Goal: Task Accomplishment & Management: Use online tool/utility

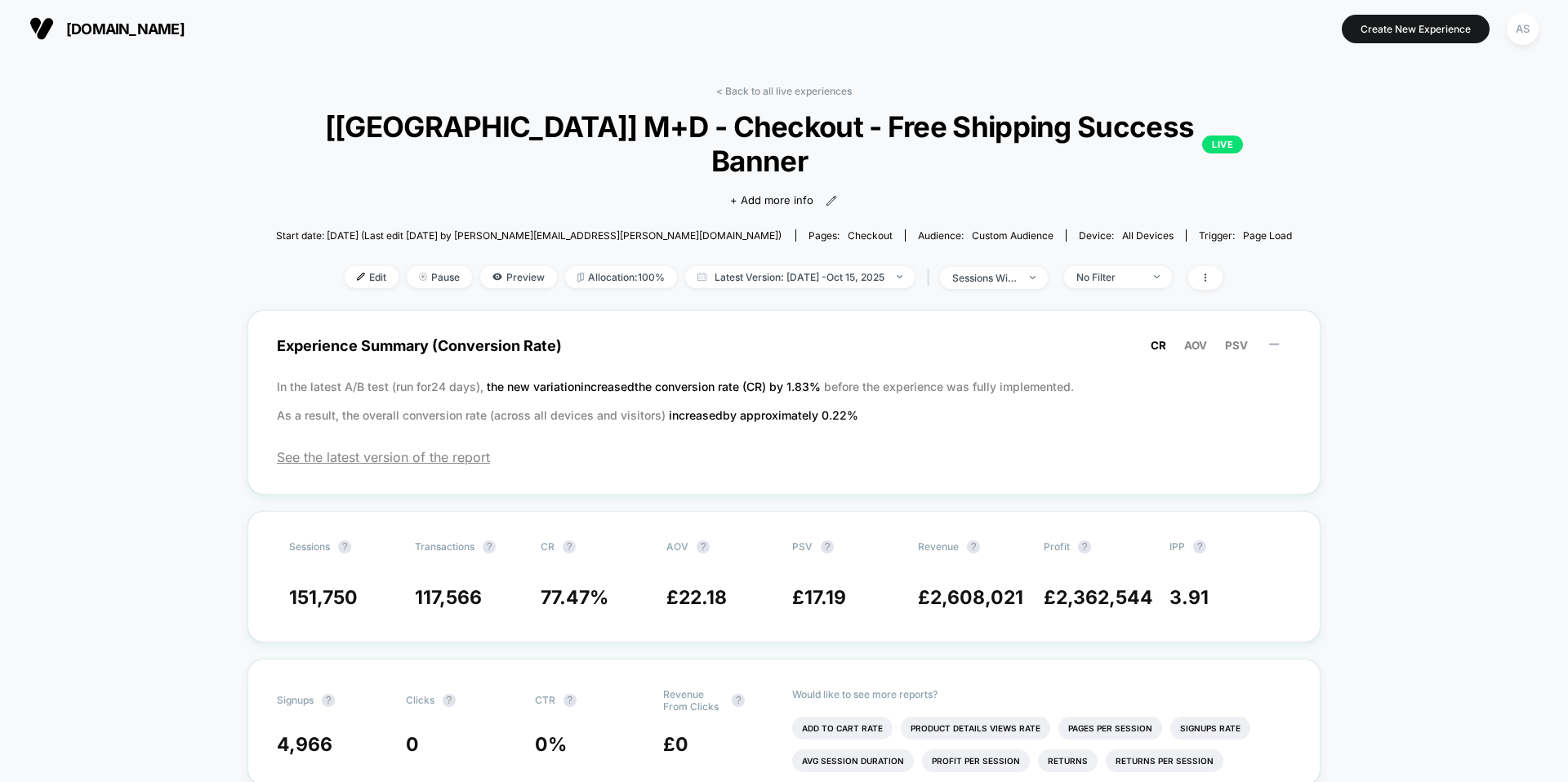
click at [174, 28] on span "[DOMAIN_NAME]" at bounding box center [124, 28] width 118 height 17
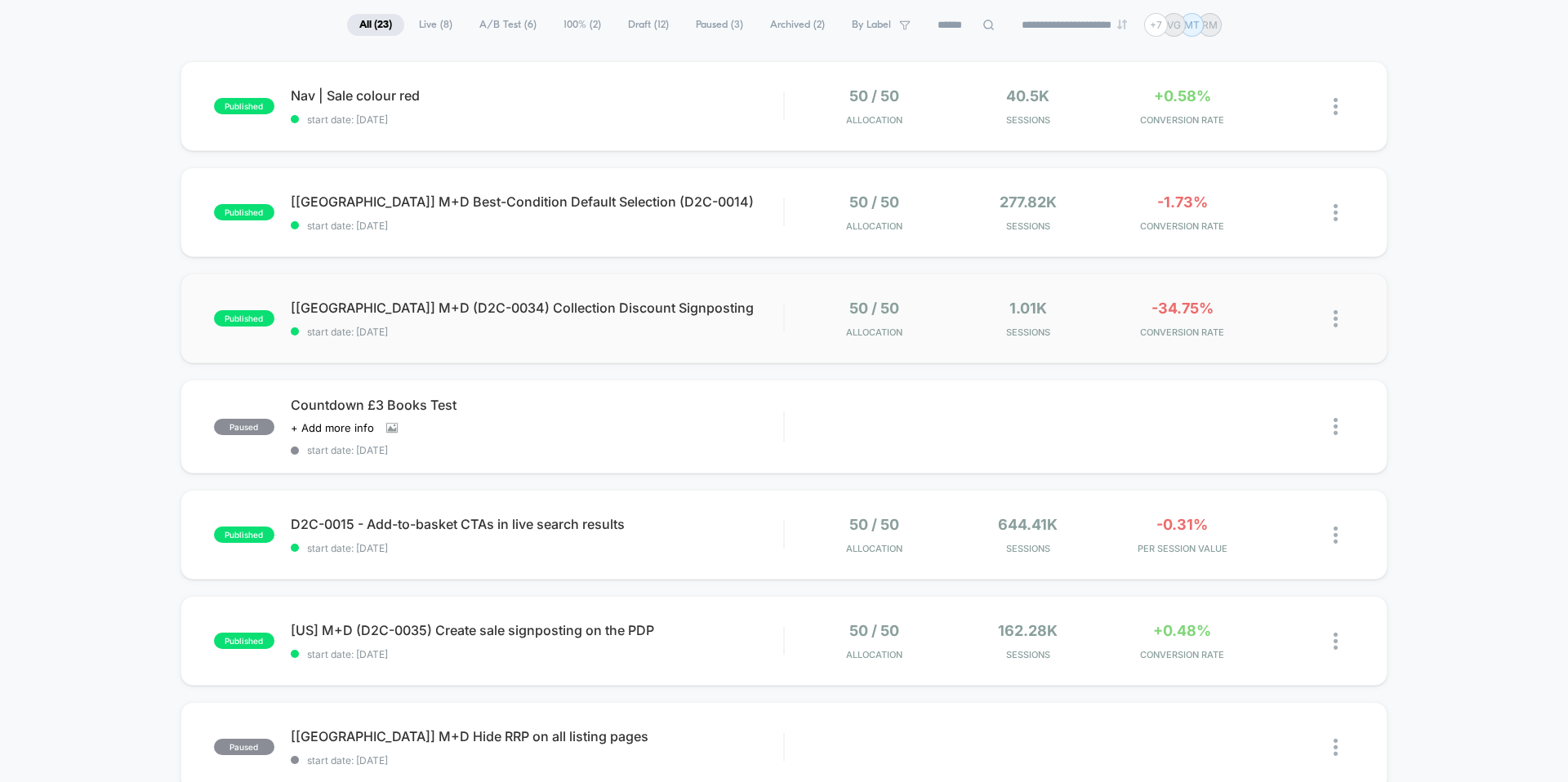
scroll to position [121, 0]
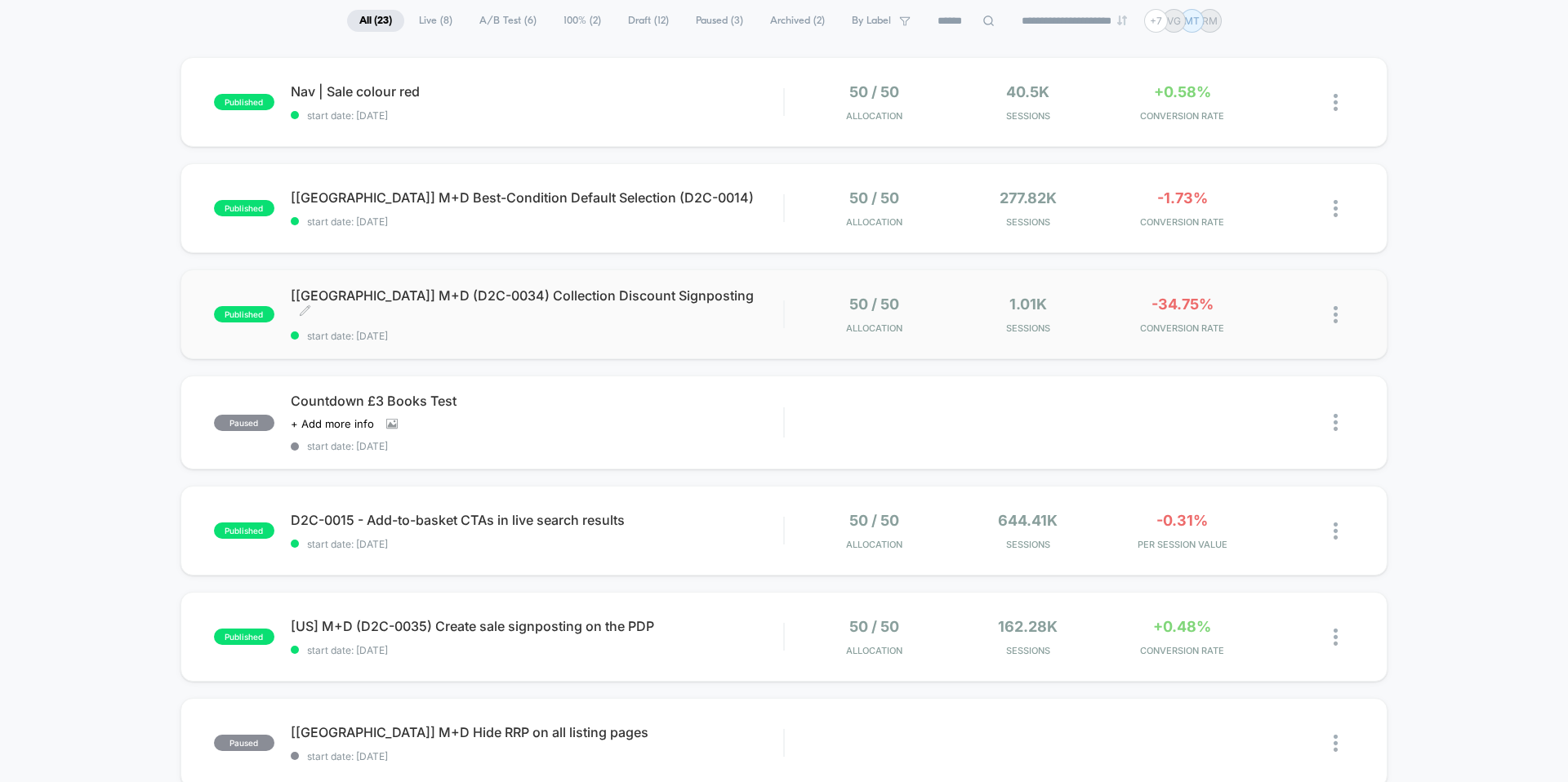
click at [619, 300] on span "[[GEOGRAPHIC_DATA]] M+D (D2C-0034) Collection Discount Signposting Click to edi…" at bounding box center [537, 303] width 492 height 33
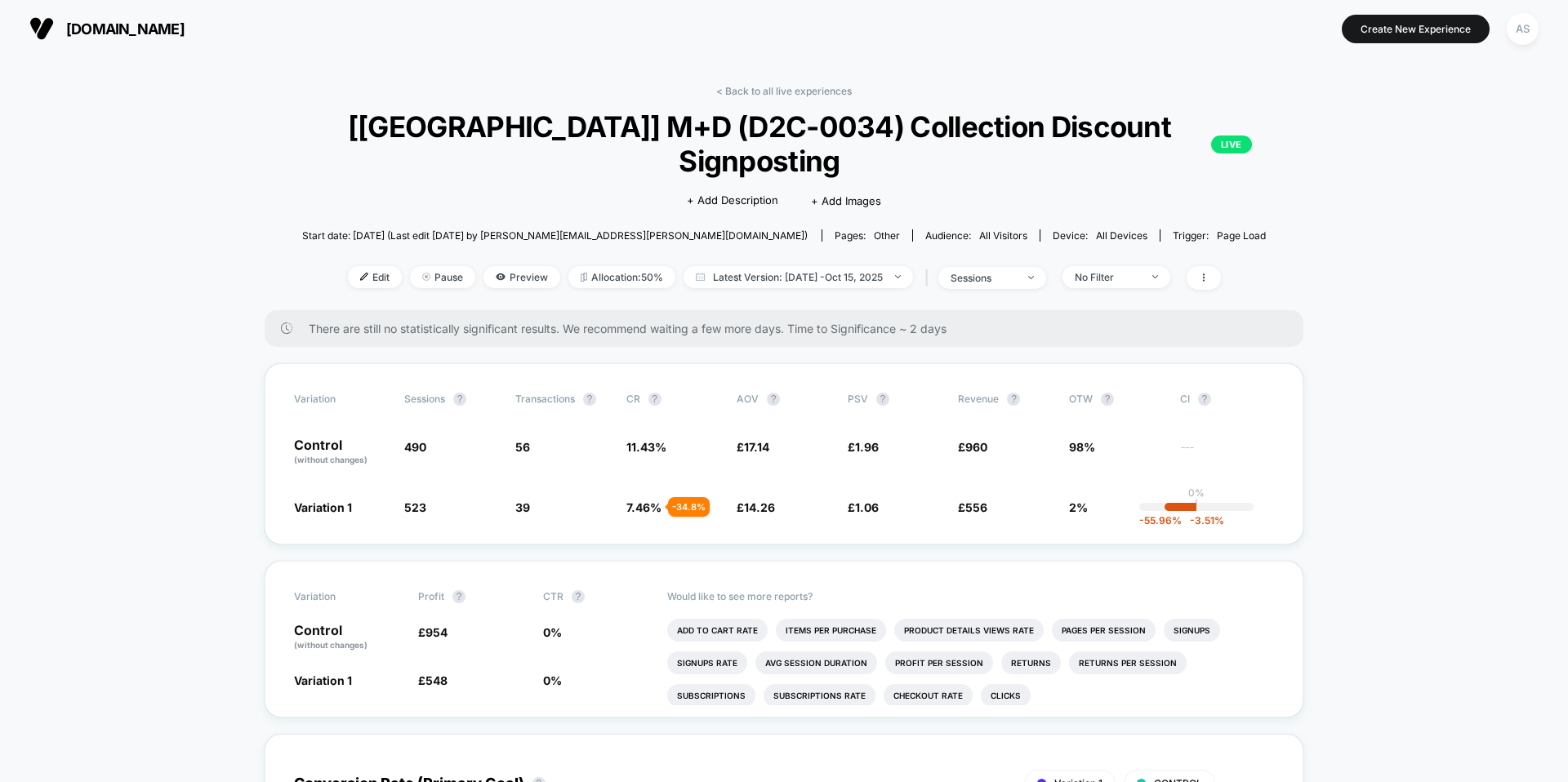
click at [356, 322] on span "There are still no statistically significant results. We recommend waiting a fe…" at bounding box center [789, 329] width 963 height 14
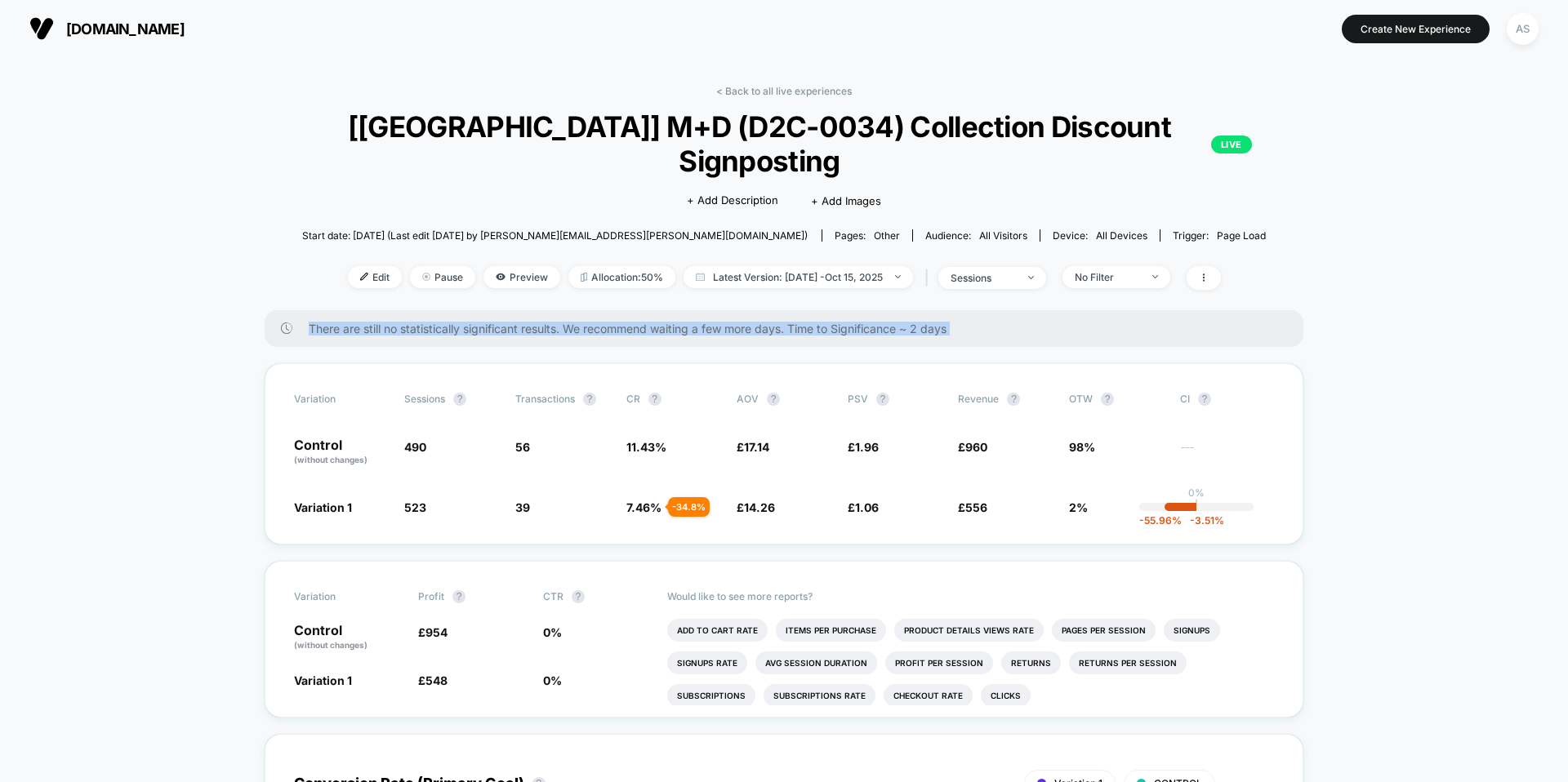
click at [418, 322] on span "There are still no statistically significant results. We recommend waiting a fe…" at bounding box center [789, 329] width 963 height 14
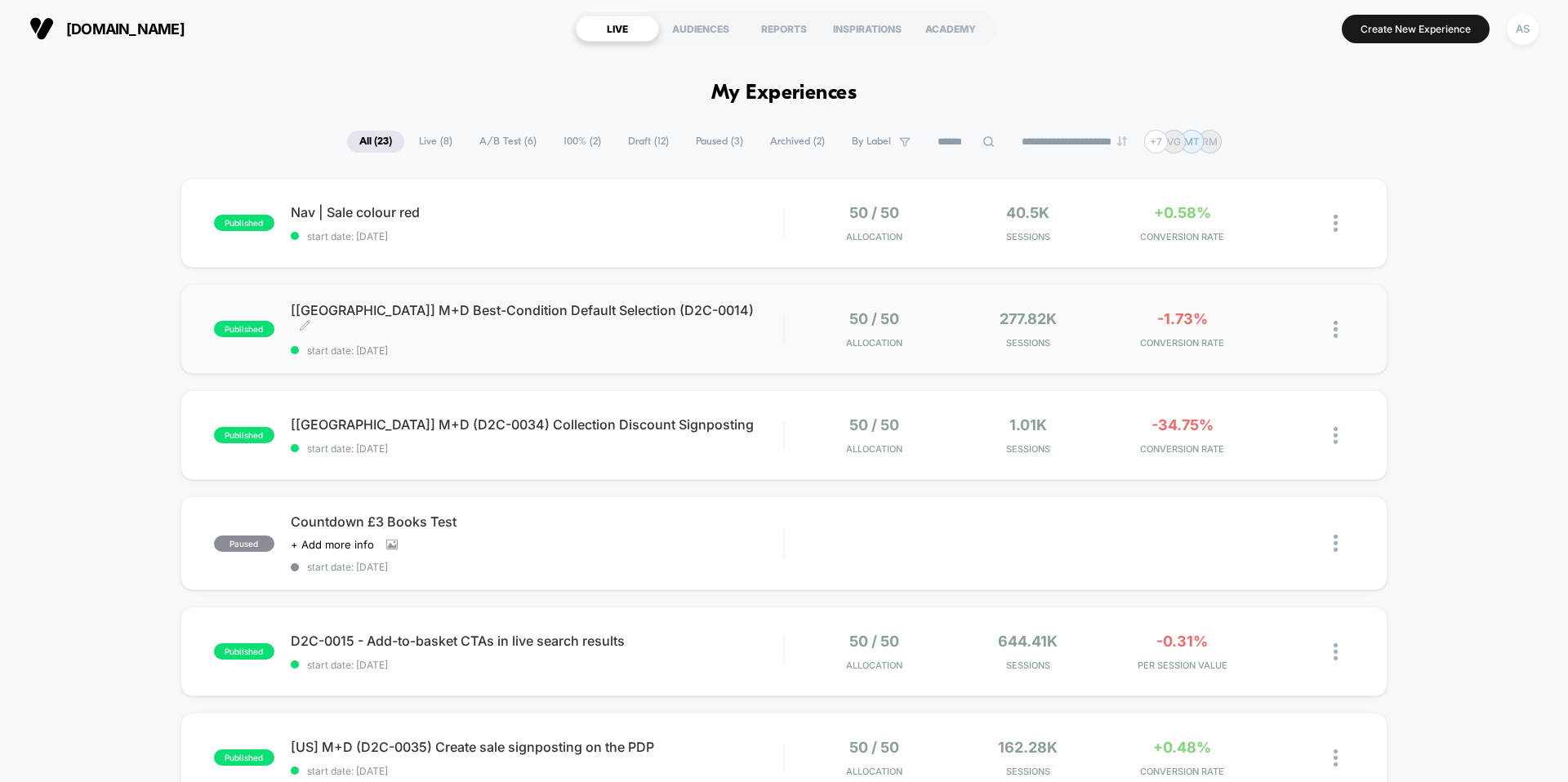
click at [445, 326] on div "[[GEOGRAPHIC_DATA]] M+D Best-Condition Default Selection (D2C-0014) Click to ed…" at bounding box center [537, 330] width 492 height 55
click at [602, 312] on span "[[GEOGRAPHIC_DATA]] M+D Best-Condition Default Selection (D2C-0014) Click to ed…" at bounding box center [537, 318] width 492 height 33
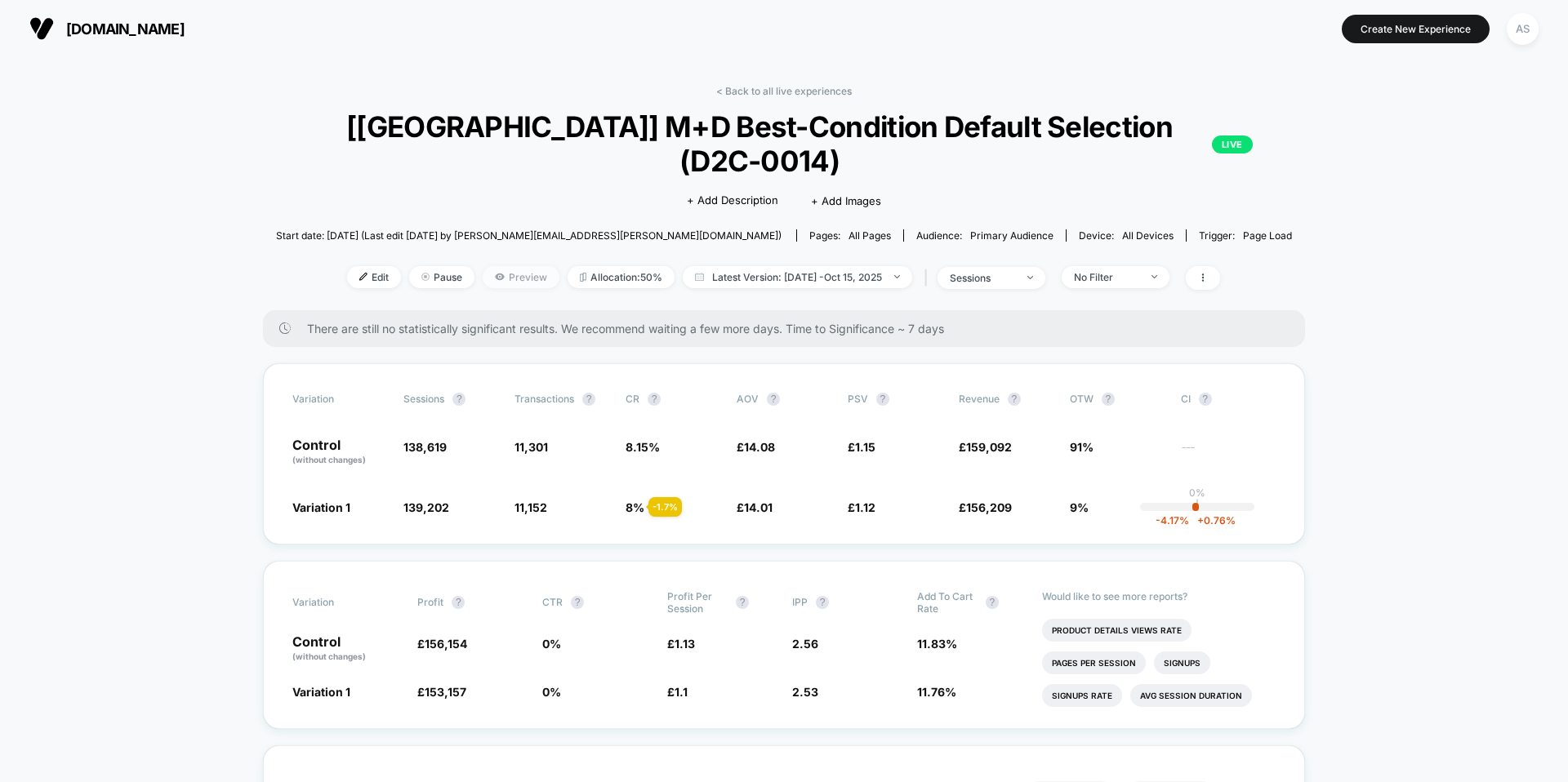
click at [524, 267] on span "Preview" at bounding box center [521, 277] width 76 height 22
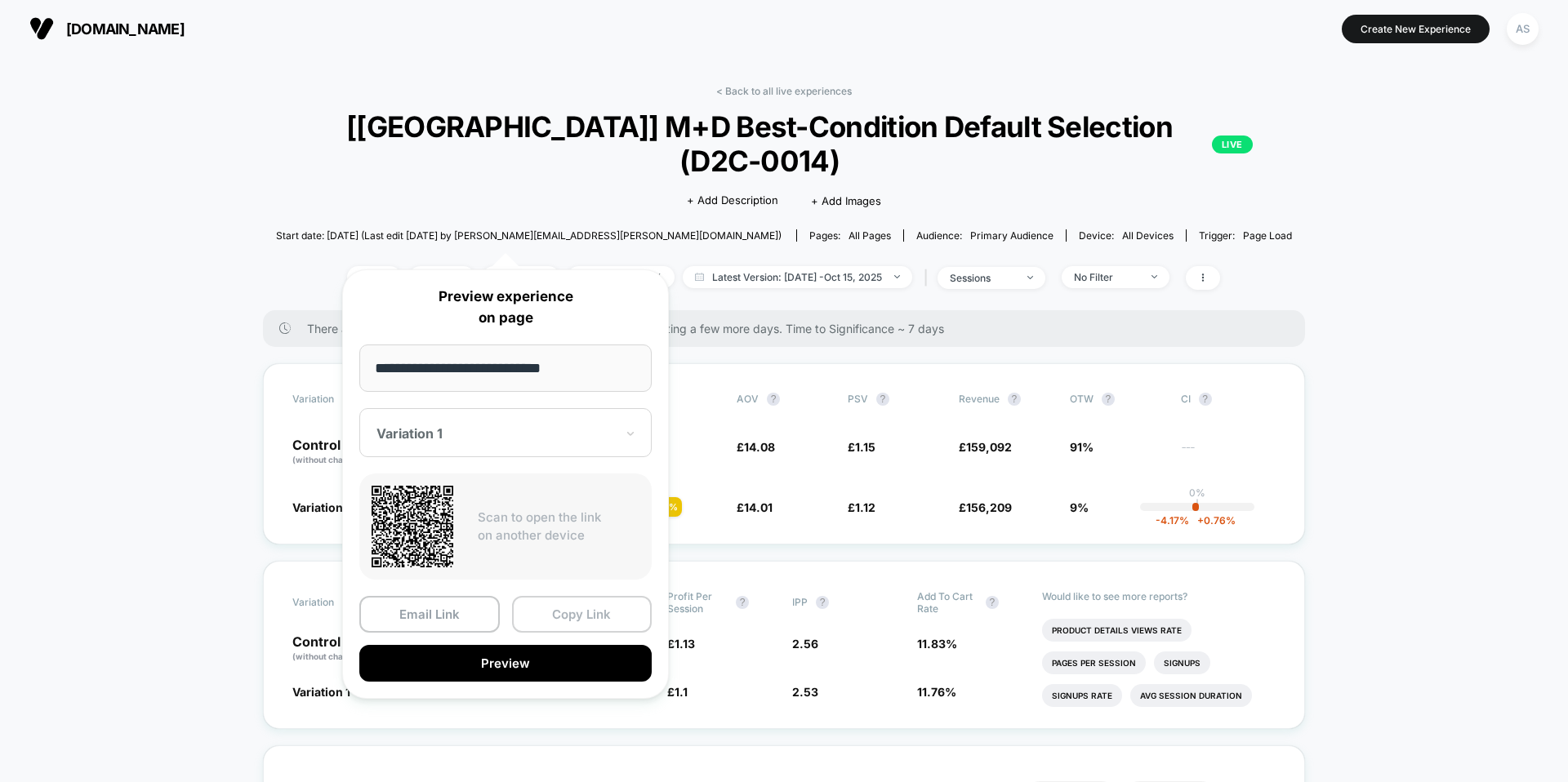
click at [594, 606] on button "Copy Link" at bounding box center [582, 614] width 140 height 36
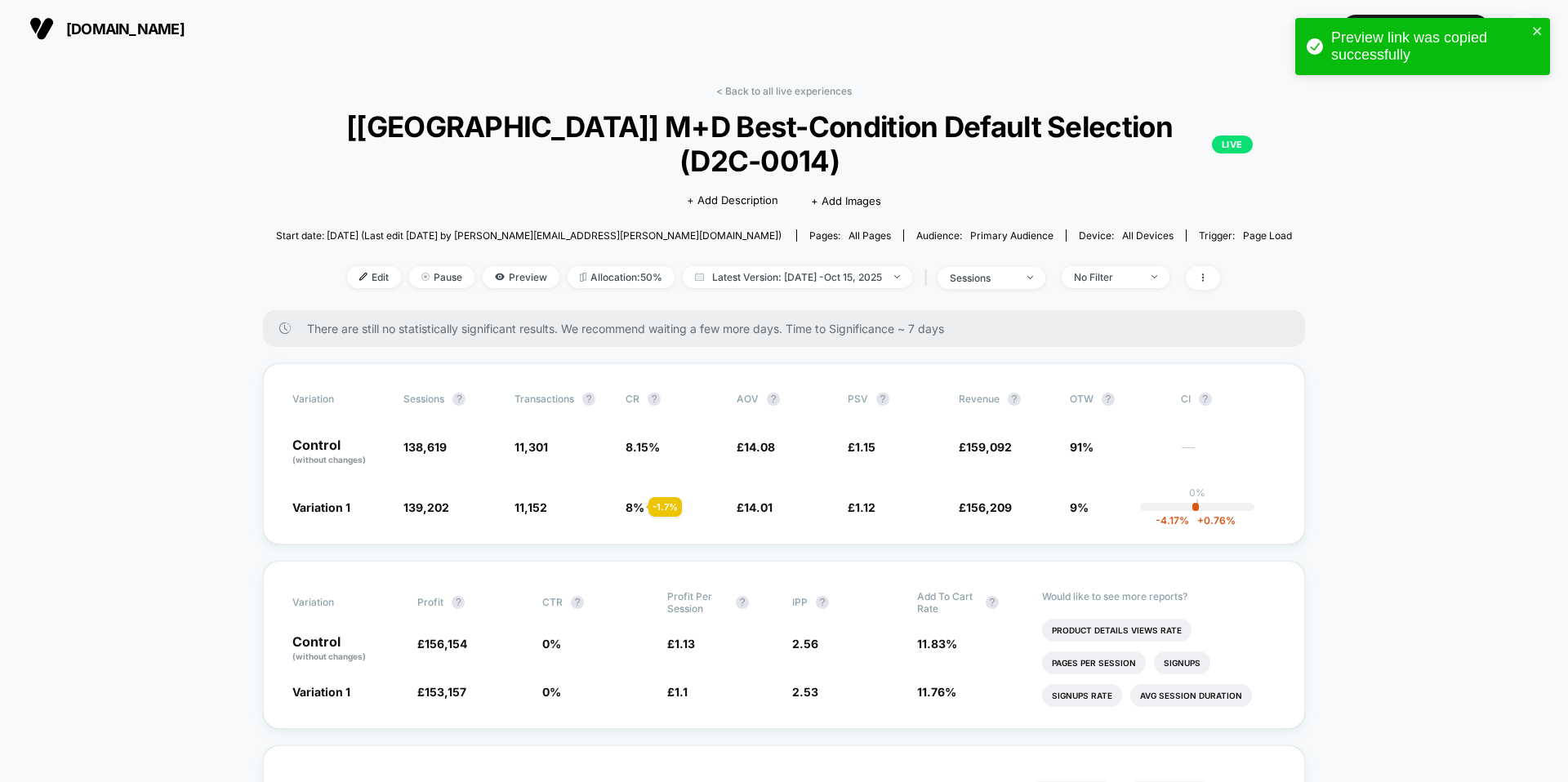
click at [154, 26] on span "[DOMAIN_NAME]" at bounding box center [124, 28] width 118 height 17
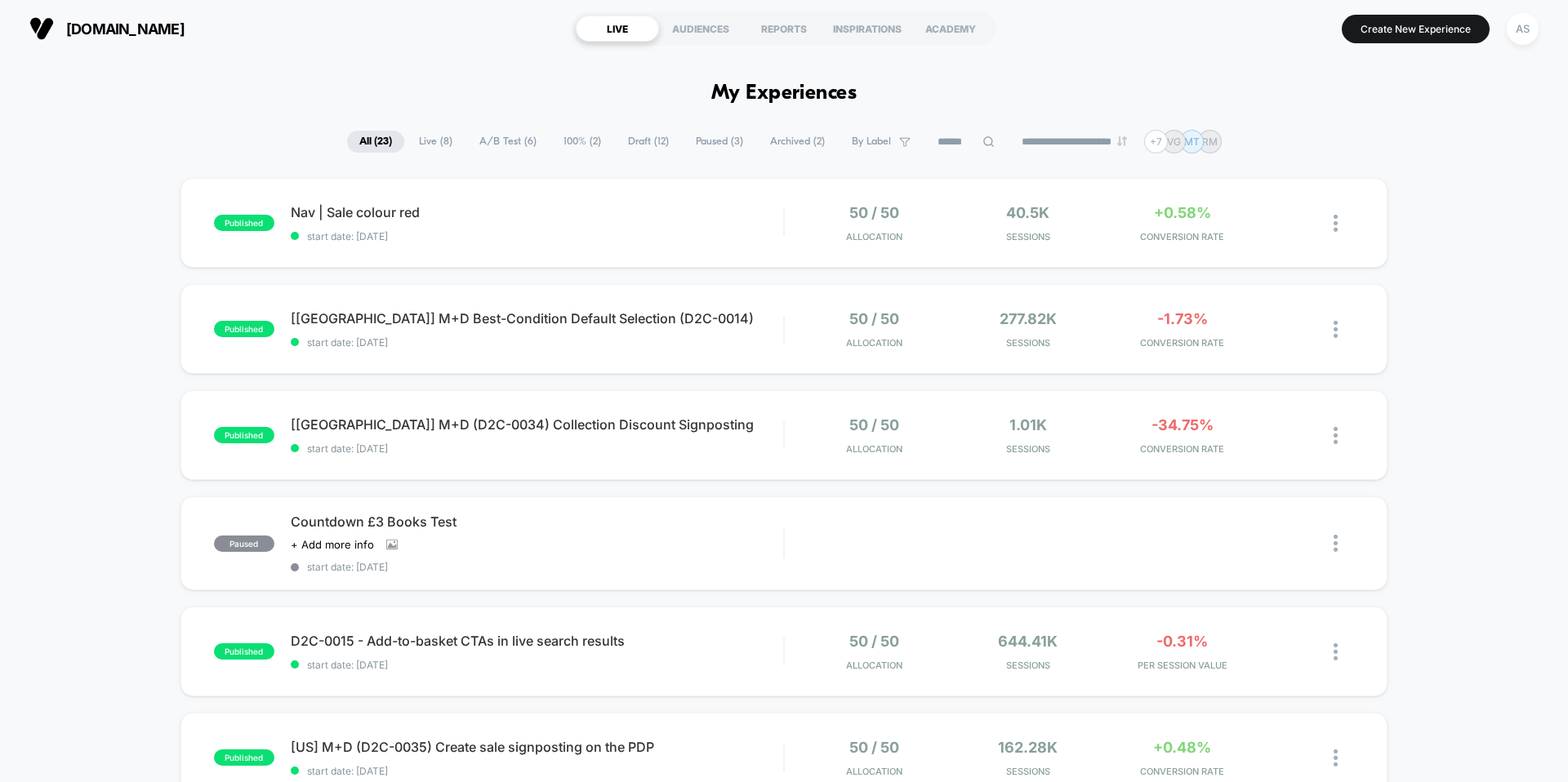
scroll to position [88, 0]
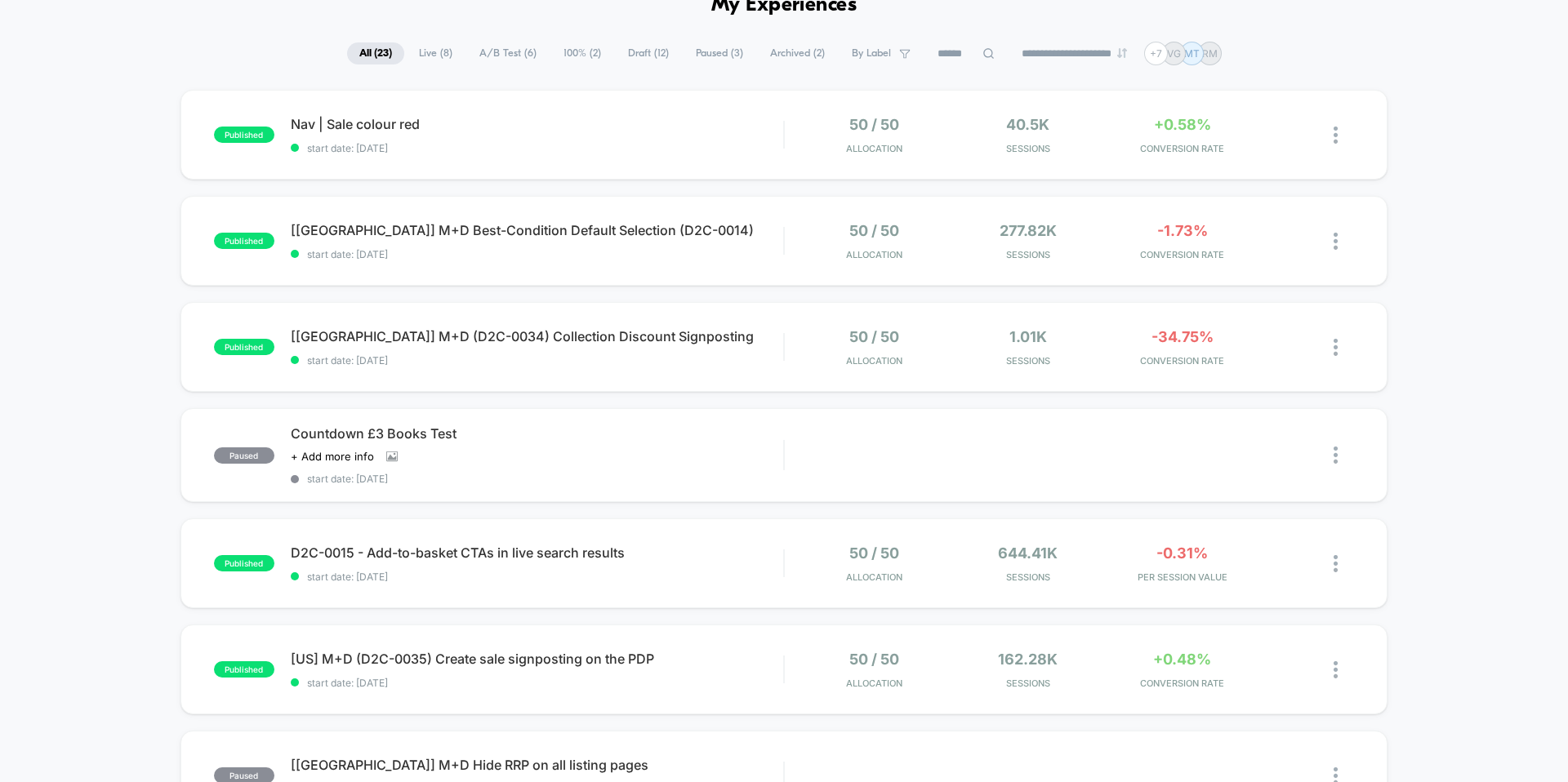
click at [1467, 110] on div "published Nav | Sale colour red start date: [DATE] 50 / 50 Allocation 40.5k Ses…" at bounding box center [784, 767] width 1568 height 1355
